Goal: Task Accomplishment & Management: Use online tool/utility

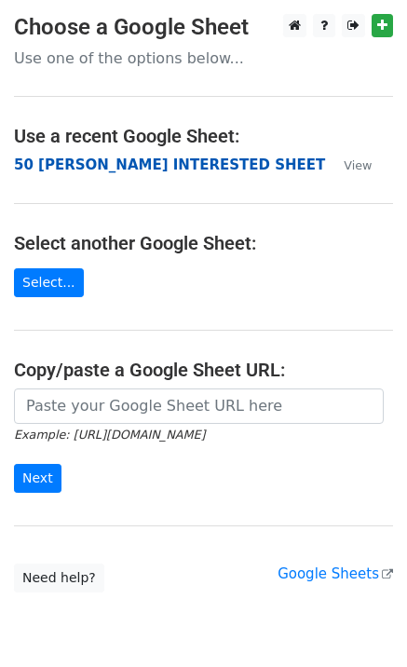
click at [79, 165] on strong "50 [PERSON_NAME] INTERESTED SHEET" at bounding box center [169, 164] width 311 height 17
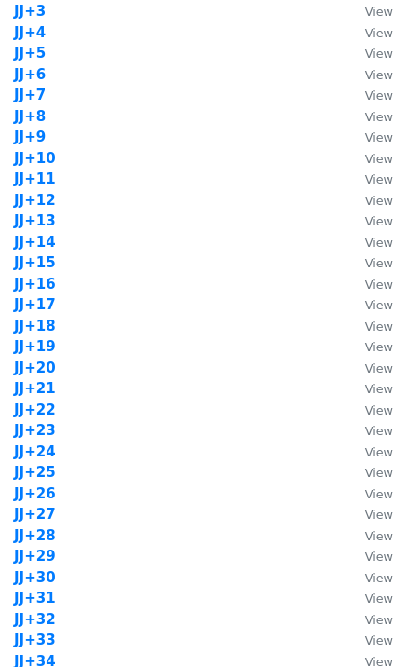
scroll to position [1490, 0]
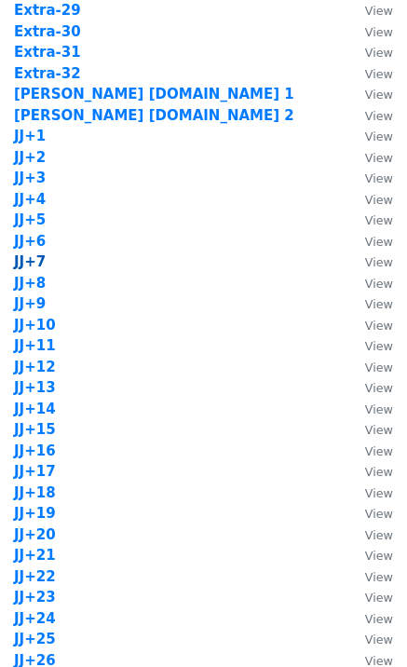
click at [37, 260] on strong "JJ+7" at bounding box center [30, 261] width 32 height 17
click at [34, 263] on strong "JJ+7" at bounding box center [30, 261] width 32 height 17
click at [37, 260] on strong "JJ+7" at bounding box center [30, 261] width 32 height 17
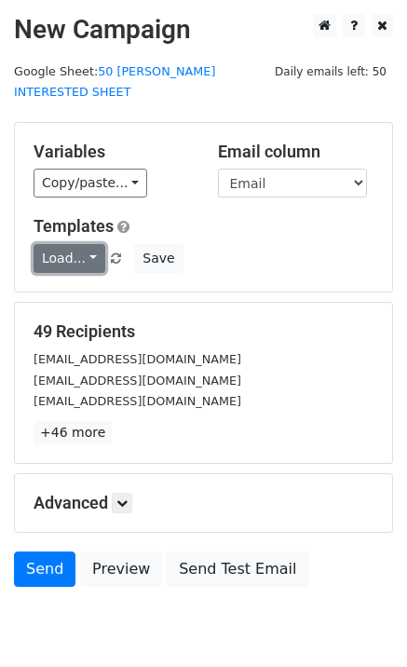
click at [71, 244] on link "Load..." at bounding box center [70, 258] width 72 height 29
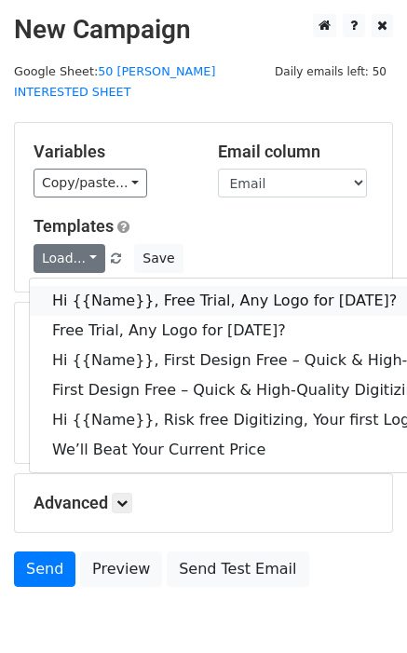
click at [112, 286] on link "Hi {{Name}}, Free Trial, Any Logo for today?" at bounding box center [297, 301] width 535 height 30
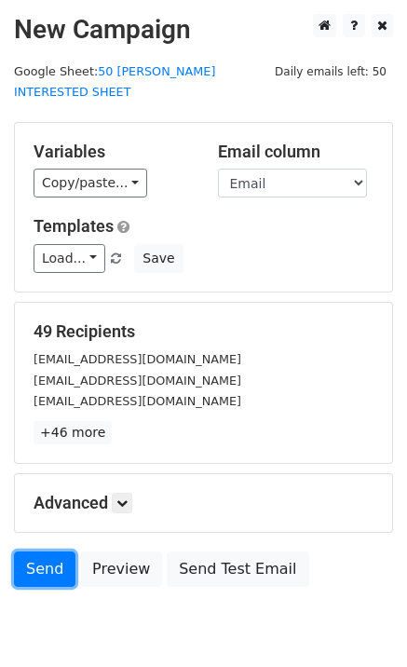
drag, startPoint x: 26, startPoint y: 558, endPoint x: 5, endPoint y: 568, distance: 23.7
click at [26, 557] on link "Send" at bounding box center [44, 568] width 61 height 35
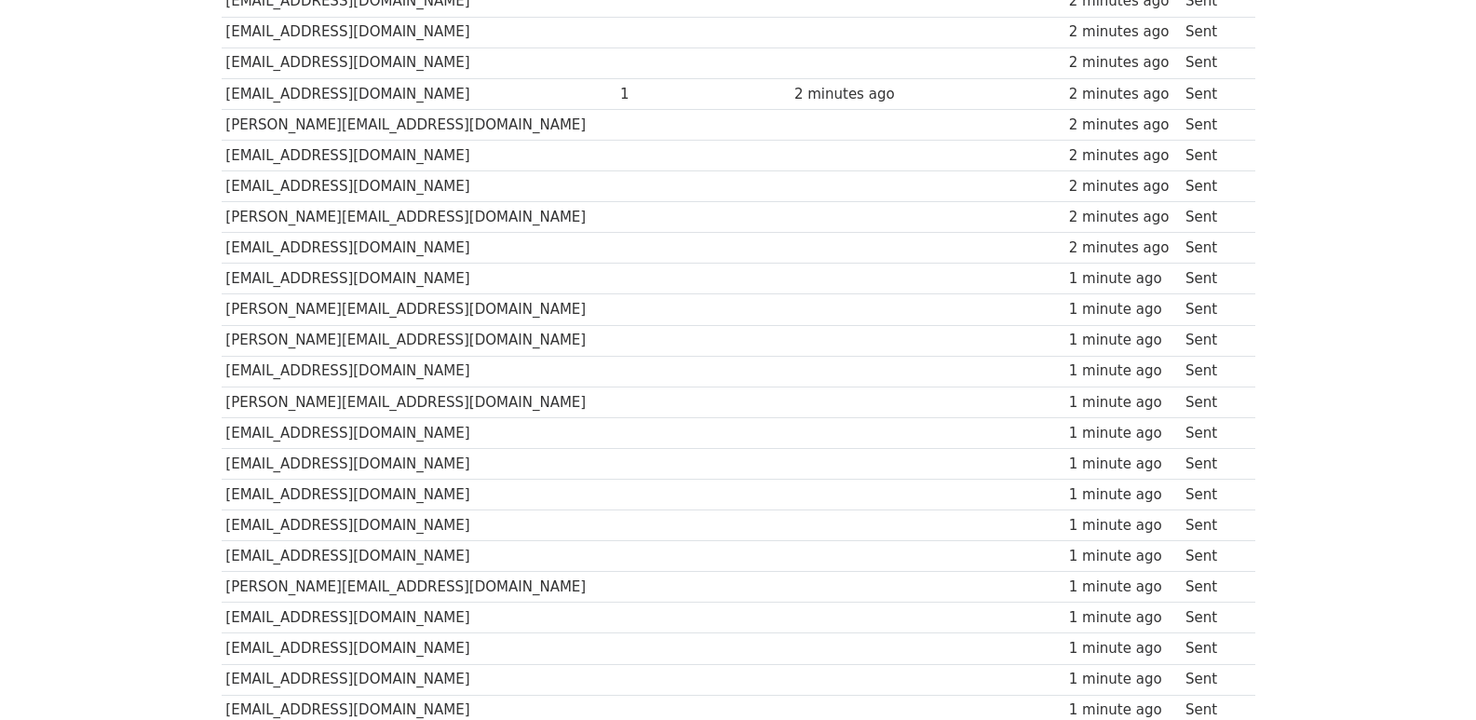
scroll to position [1266, 0]
